Goal: Consume media (video, audio)

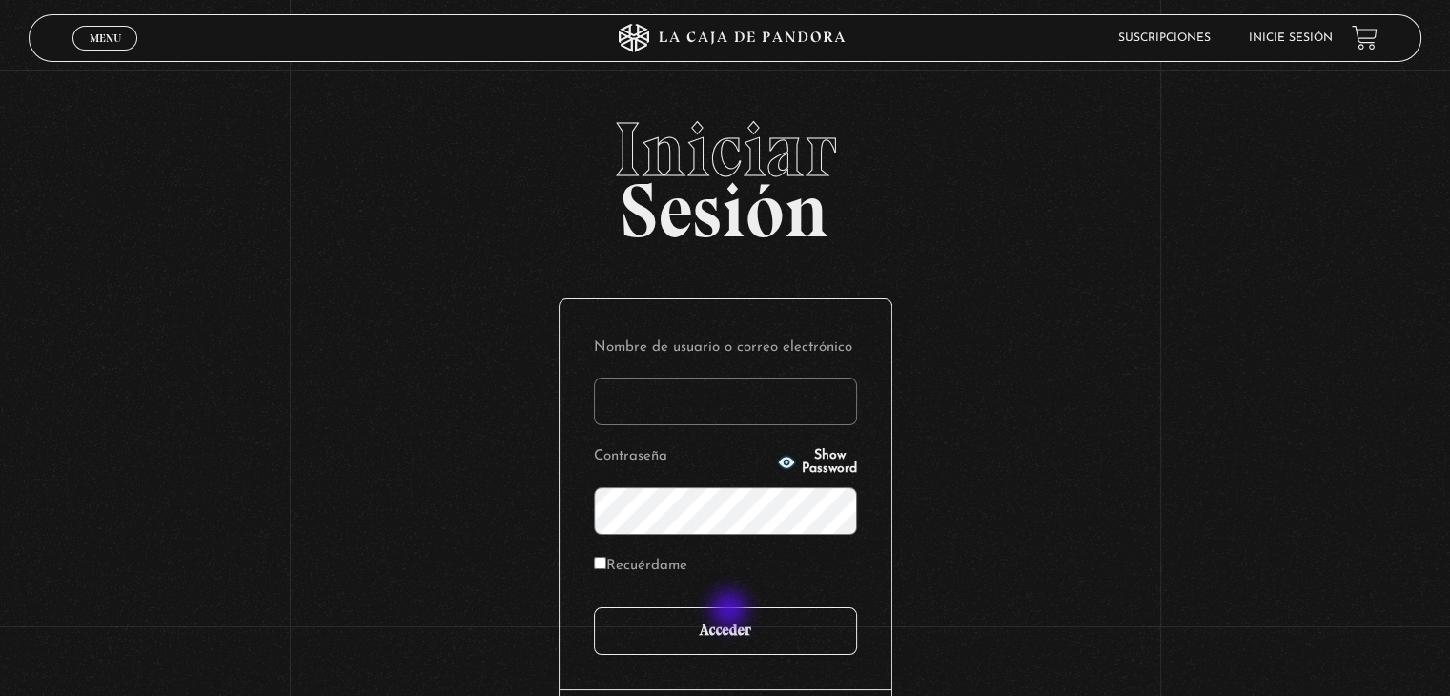
type input "yaha.vasquez@gmail.com"
click at [731, 621] on input "Acceder" at bounding box center [725, 631] width 263 height 48
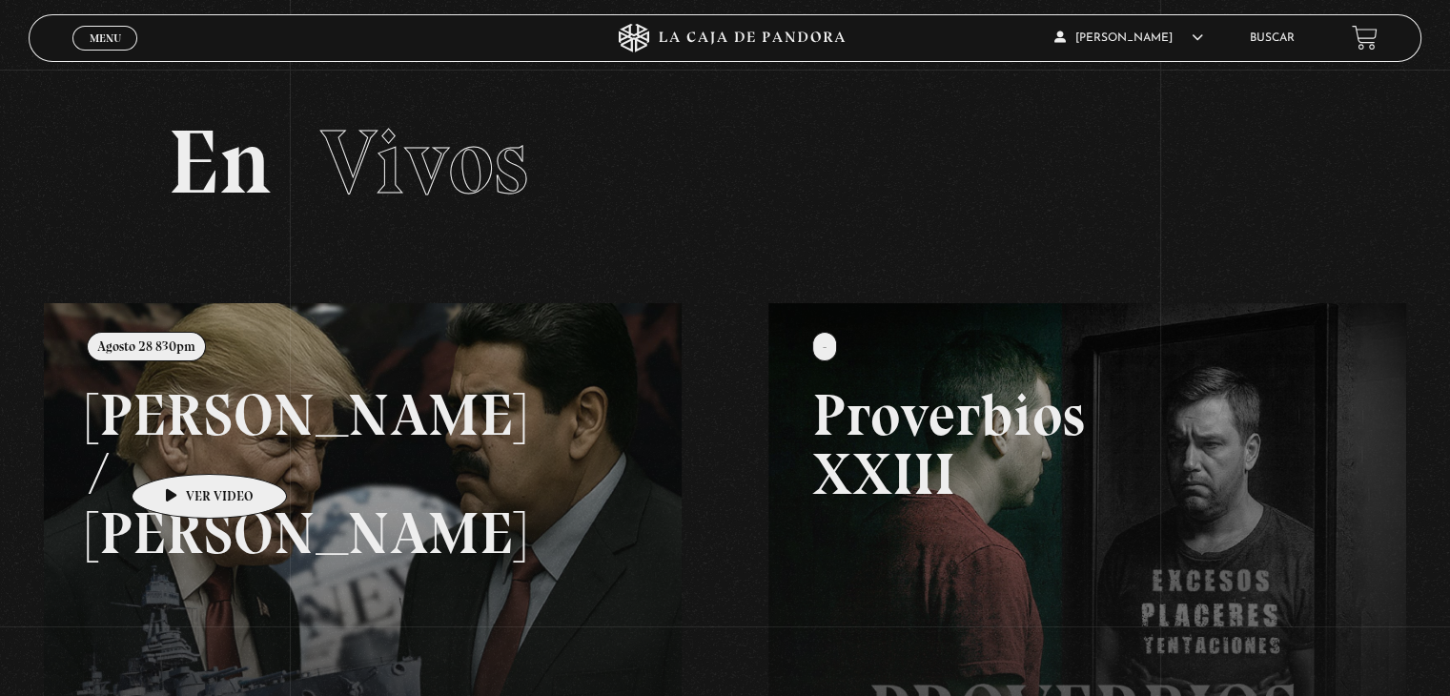
click at [179, 445] on link at bounding box center [769, 651] width 1450 height 696
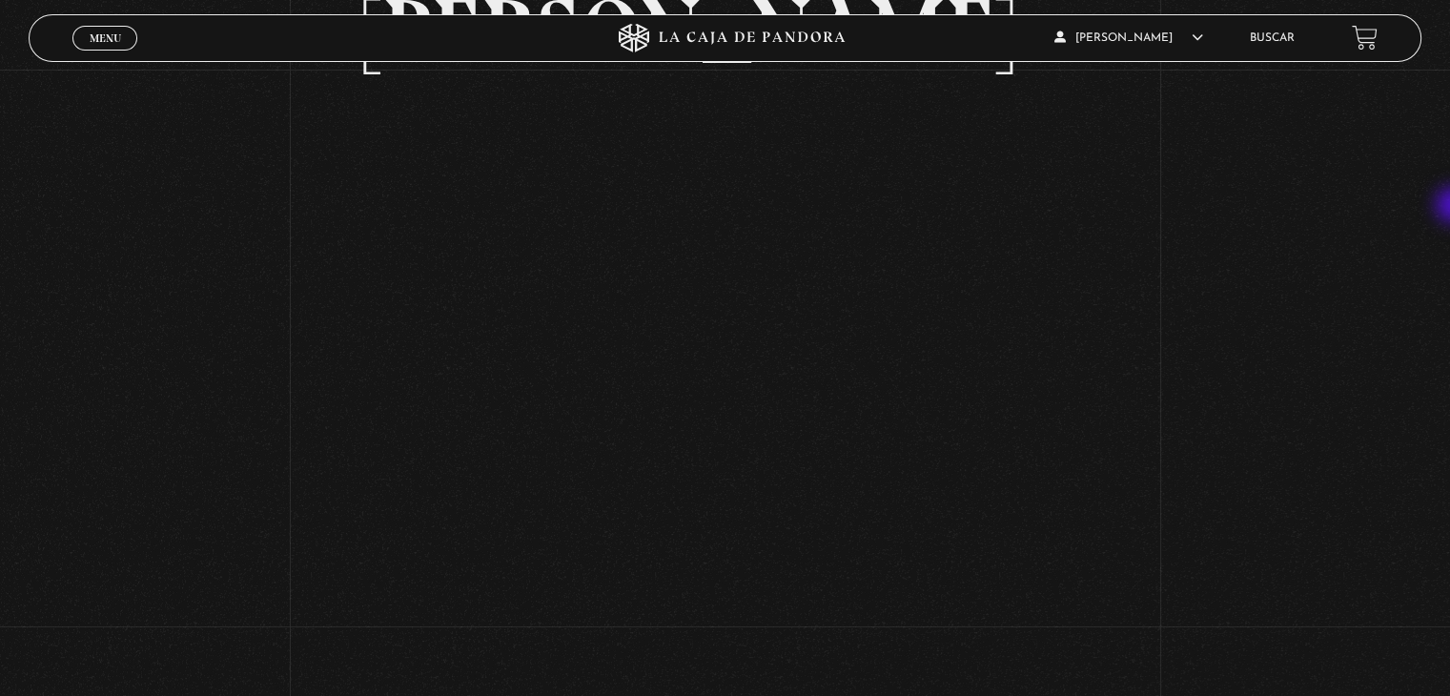
scroll to position [256, 0]
